Goal: Task Accomplishment & Management: Use online tool/utility

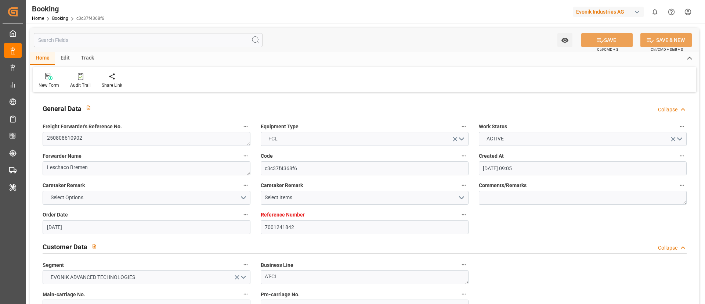
scroll to position [165, 0]
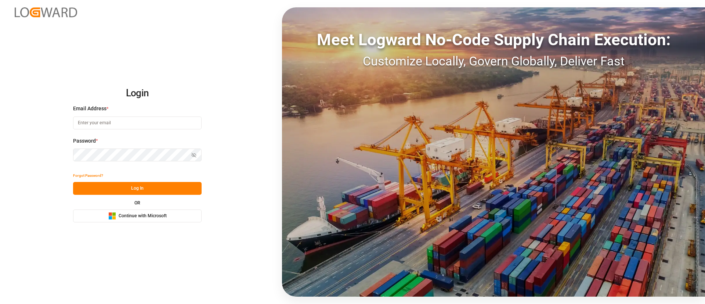
drag, startPoint x: 154, startPoint y: 215, endPoint x: 174, endPoint y: 211, distance: 21.2
click at [154, 214] on span "Continue with Microsoft" at bounding box center [143, 216] width 48 height 7
click at [159, 219] on span "Continue with Microsoft" at bounding box center [143, 216] width 48 height 7
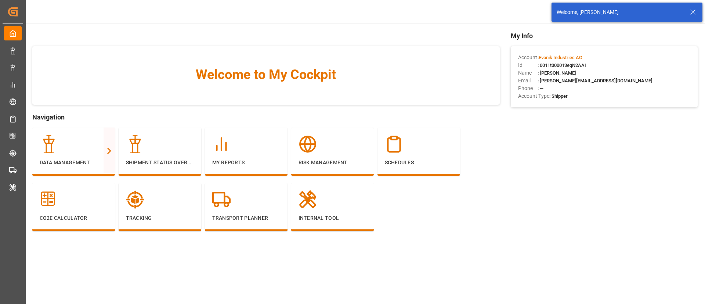
click at [692, 12] on icon at bounding box center [693, 12] width 9 height 9
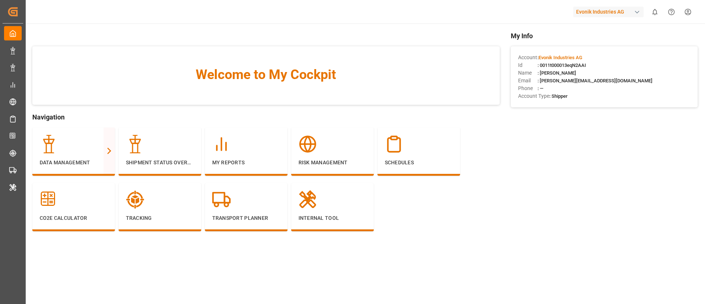
click at [620, 10] on div "Evonik Industries AG" at bounding box center [608, 12] width 71 height 11
